Goal: Task Accomplishment & Management: Use online tool/utility

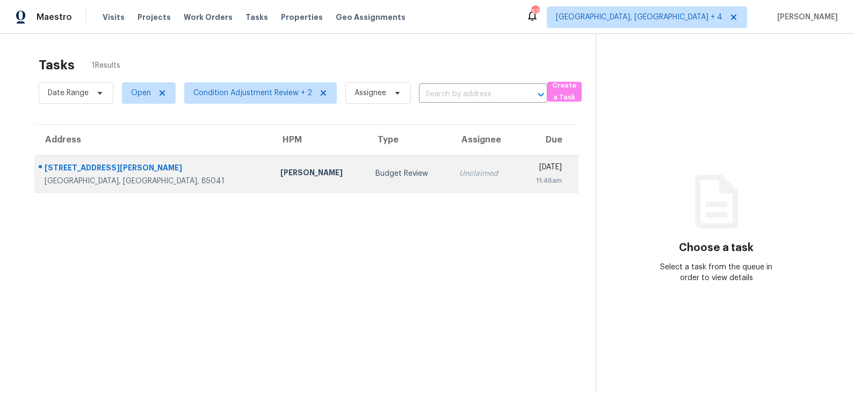
click at [375, 172] on div "Budget Review" at bounding box center [408, 173] width 66 height 11
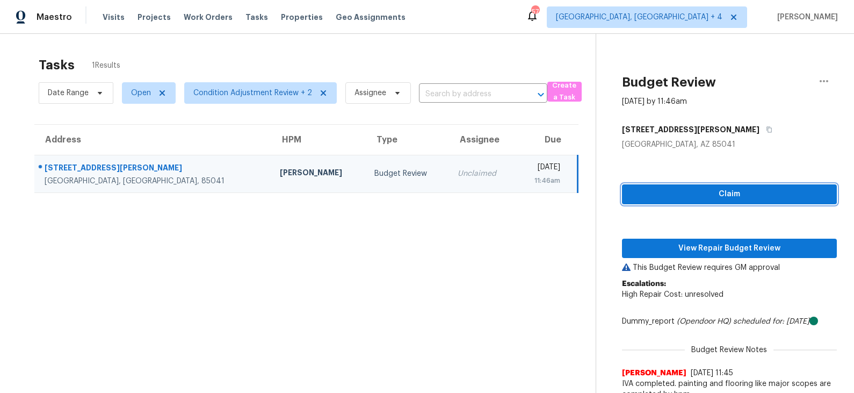
click at [689, 191] on span "Claim" at bounding box center [730, 193] width 198 height 13
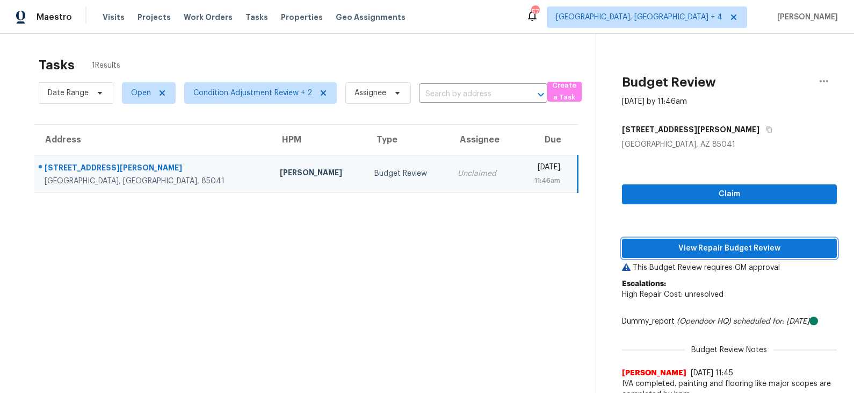
click at [681, 242] on span "View Repair Budget Review" at bounding box center [730, 248] width 198 height 13
